Goal: Information Seeking & Learning: Find specific fact

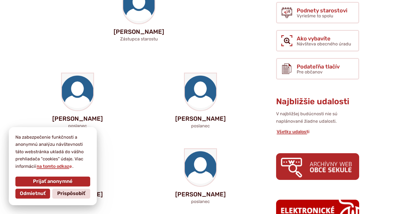
scroll to position [165, 0]
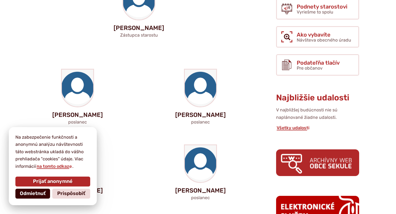
click at [31, 194] on span "Odmietnuť" at bounding box center [33, 194] width 26 height 6
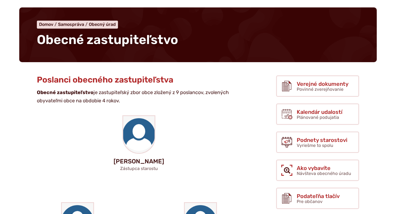
scroll to position [34, 0]
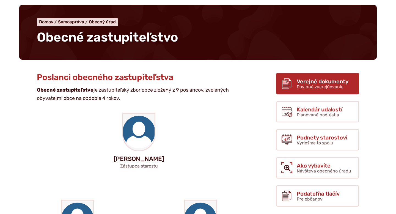
click at [306, 82] on span "Verejné dokumenty" at bounding box center [323, 81] width 52 height 6
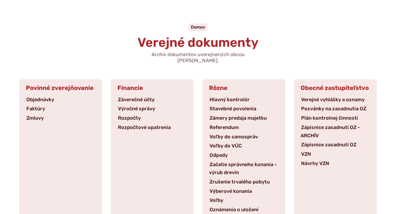
scroll to position [32, 0]
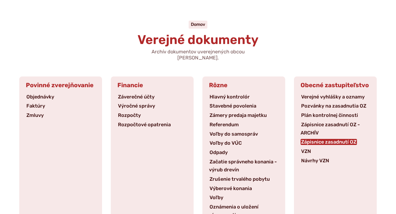
click at [326, 139] on link "Zápisnice zasadnutí OZ" at bounding box center [329, 142] width 56 height 6
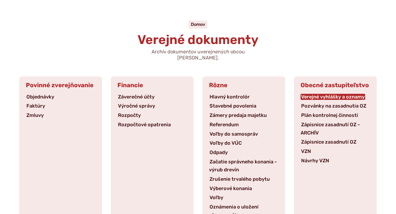
click at [331, 94] on link "Verejné vyhlášky a oznamy" at bounding box center [333, 97] width 65 height 6
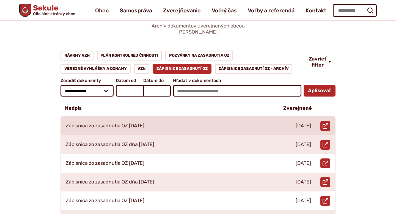
scroll to position [55, 0]
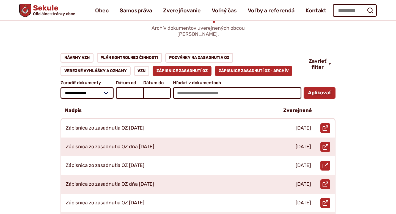
click at [258, 66] on link "Zápisnice zasadnutí OZ - ARCHÍV" at bounding box center [254, 71] width 78 height 10
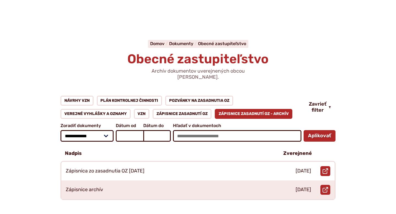
scroll to position [14, 0]
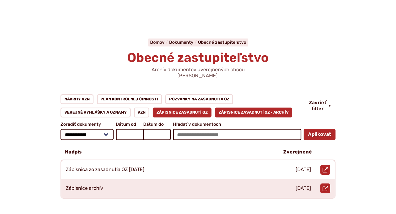
click at [199, 108] on link "Zápisnice zasadnutí OZ" at bounding box center [182, 113] width 59 height 10
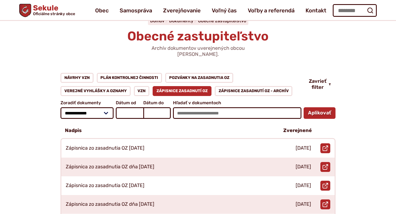
scroll to position [34, 0]
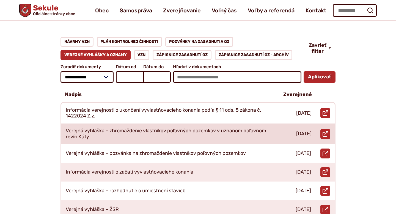
scroll to position [56, 0]
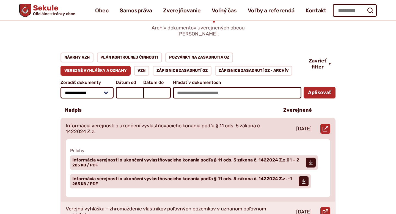
click at [237, 124] on p "Informácia verejnosti o ukončení vyvlastňovacieho konania podľa § 11 ods. 5 zák…" at bounding box center [168, 129] width 205 height 12
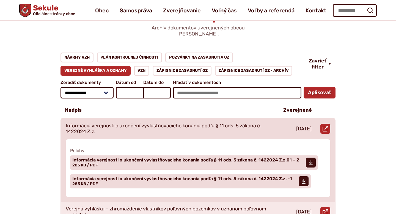
click at [255, 119] on div "Informácia verejnosti o ukončení vyvlastňovacieho konania podľa § 11 ods. 5 zák…" at bounding box center [167, 129] width 213 height 21
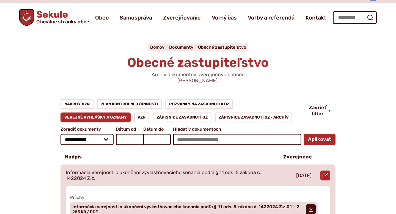
scroll to position [0, 0]
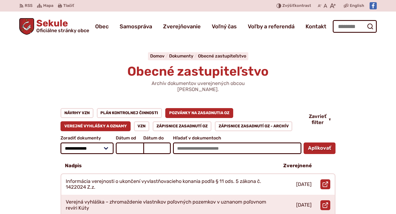
click at [208, 108] on link "Pozvánky na zasadnutia OZ" at bounding box center [199, 113] width 68 height 10
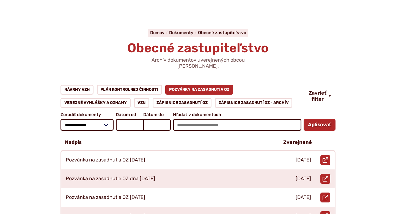
scroll to position [24, 0]
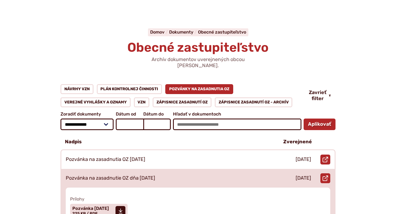
click at [243, 174] on div "Pozvánka na zasadnutie OZ dňa [DATE]" at bounding box center [167, 178] width 213 height 19
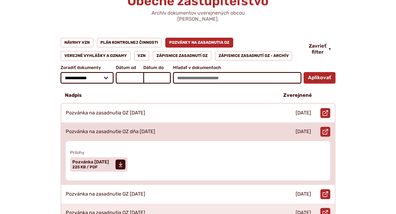
scroll to position [69, 0]
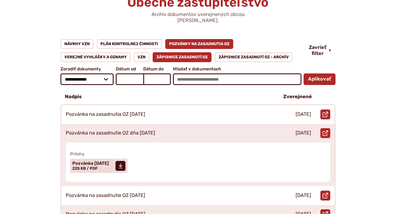
click at [165, 52] on link "Zápisnice zasadnutí OZ" at bounding box center [182, 57] width 59 height 10
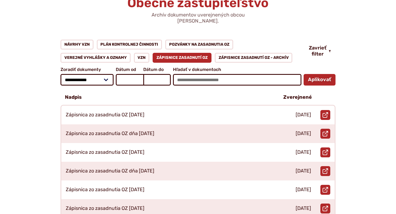
scroll to position [69, 0]
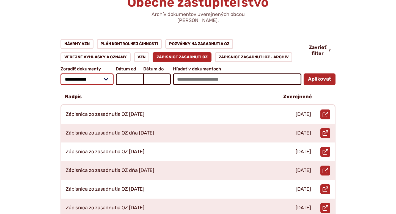
click at [108, 74] on select "**********" at bounding box center [86, 79] width 53 height 12
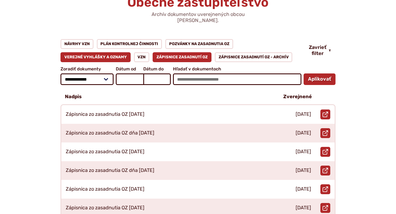
click at [116, 52] on link "Verejné vyhlášky a oznamy" at bounding box center [95, 57] width 70 height 10
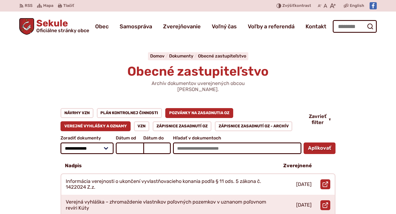
click at [191, 109] on link "Pozvánky na zasadnutia OZ" at bounding box center [199, 113] width 68 height 10
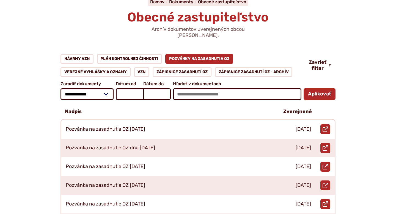
scroll to position [55, 0]
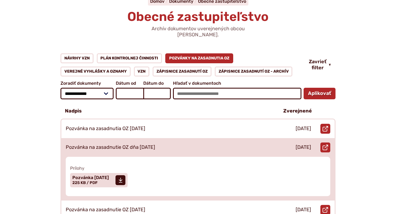
click at [242, 143] on div "Pozvánka na zasadnutie OZ dňa [DATE]" at bounding box center [167, 147] width 213 height 19
click at [125, 176] on span at bounding box center [120, 180] width 10 height 10
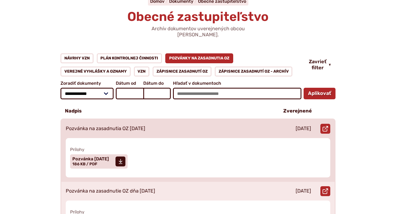
click at [156, 126] on div "Pozvánka na zasadnutia OZ [DATE]" at bounding box center [167, 128] width 213 height 19
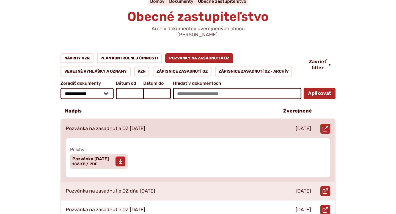
click at [125, 158] on span at bounding box center [120, 161] width 10 height 10
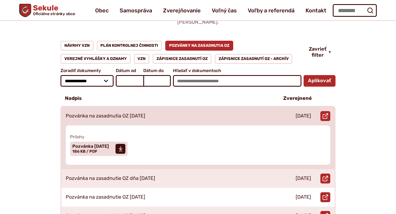
scroll to position [65, 0]
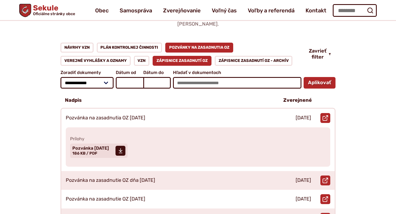
click at [198, 56] on link "Zápisnice zasadnutí OZ" at bounding box center [182, 61] width 59 height 10
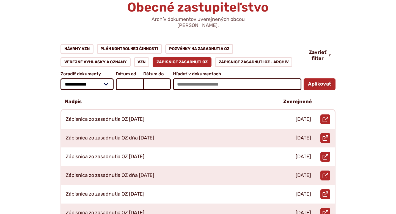
scroll to position [65, 0]
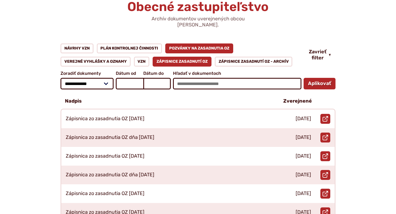
click at [203, 44] on link "Pozvánky na zasadnutia OZ" at bounding box center [199, 48] width 68 height 10
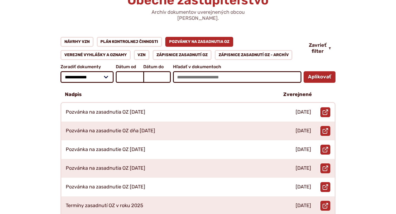
scroll to position [72, 0]
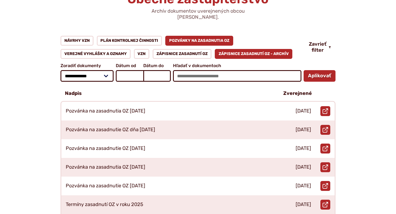
click at [235, 49] on link "Zápisnice zasadnutí OZ - ARCHÍV" at bounding box center [254, 54] width 78 height 10
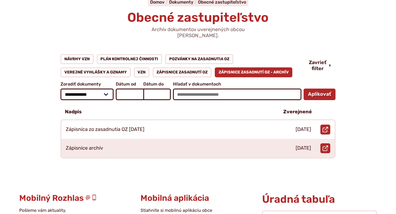
scroll to position [54, 0]
click at [144, 68] on link "VZN" at bounding box center [142, 73] width 16 height 10
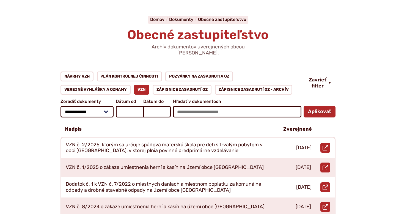
scroll to position [37, 0]
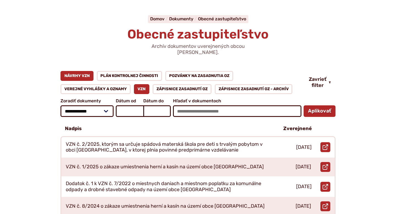
click at [83, 71] on link "Návrhy VZN" at bounding box center [76, 76] width 33 height 10
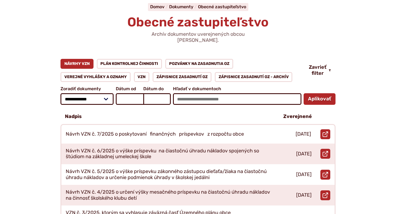
scroll to position [57, 0]
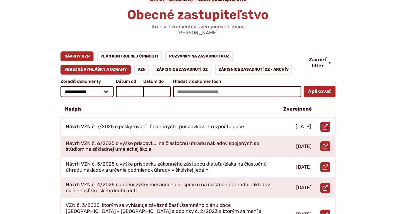
click at [101, 65] on link "Verejné vyhlášky a oznamy" at bounding box center [95, 70] width 70 height 10
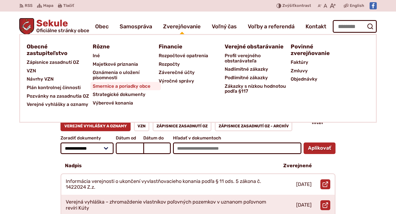
click at [130, 86] on span "Smernice a poriadky obce" at bounding box center [122, 86] width 58 height 9
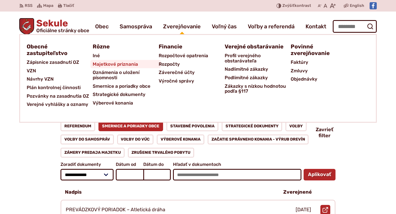
click at [128, 66] on span "Majetkové priznania" at bounding box center [115, 64] width 45 height 9
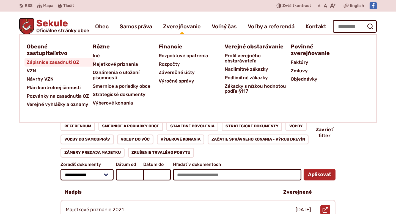
click at [58, 63] on span "Zápisnice zasadnutí OZ" at bounding box center [53, 62] width 53 height 9
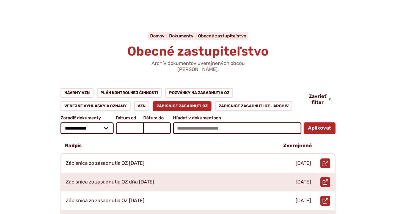
scroll to position [20, 0]
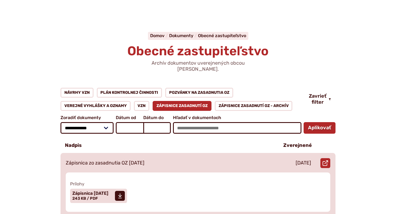
click at [152, 154] on div "Zápisnica zo zasadnutia OZ [DATE]" at bounding box center [167, 163] width 213 height 19
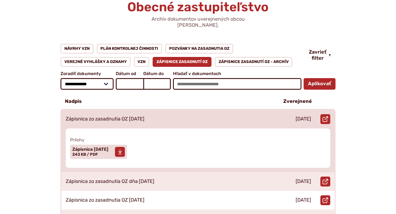
click at [125, 147] on span at bounding box center [120, 152] width 10 height 10
